Goal: Task Accomplishment & Management: Use online tool/utility

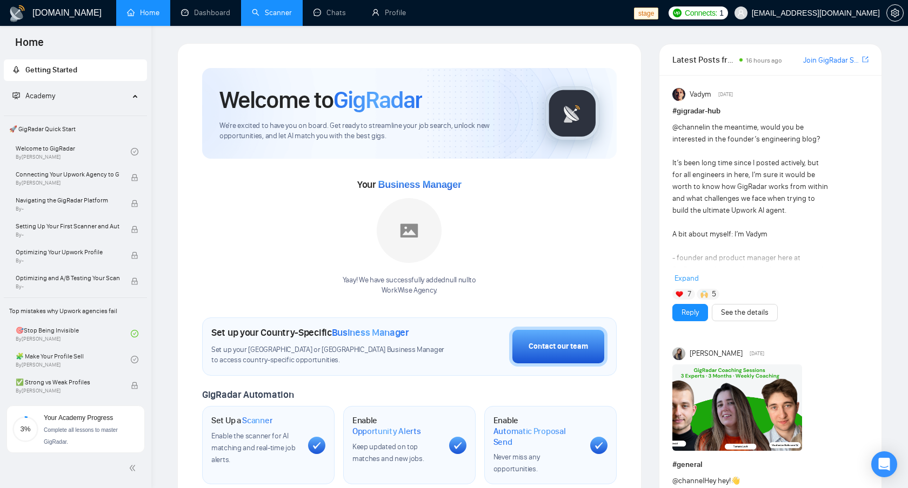
click at [271, 13] on link "Scanner" at bounding box center [272, 12] width 40 height 9
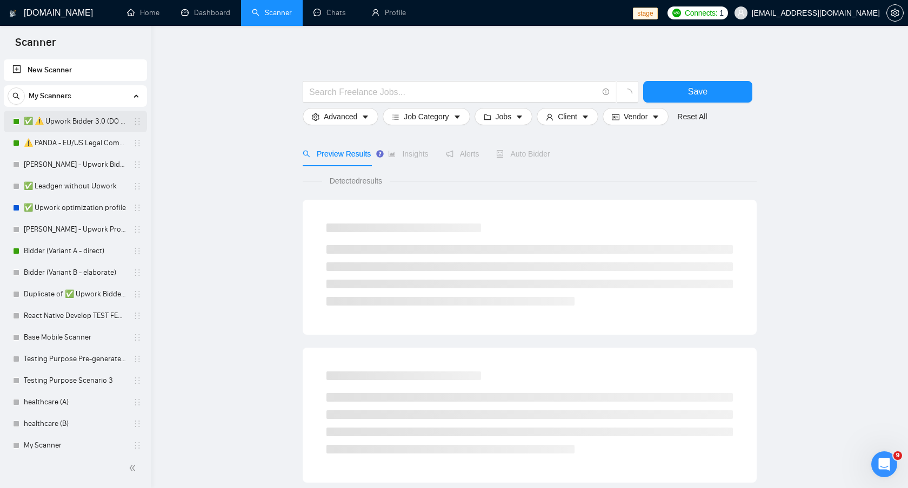
click at [58, 125] on link "✅ ⚠️ Upwork Bidder 3.0 (DO NOT TOUCH)" at bounding box center [75, 122] width 103 height 22
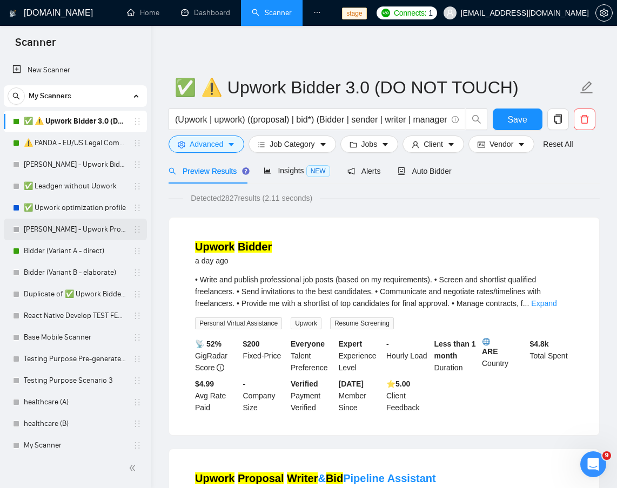
click at [53, 227] on link "[PERSON_NAME] - Upwork Proposal" at bounding box center [75, 230] width 103 height 22
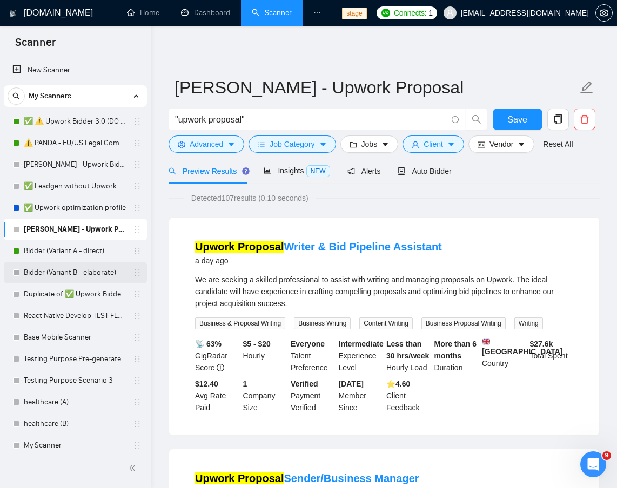
click at [61, 273] on link "Bidder (Variant B - elaborate)" at bounding box center [75, 273] width 103 height 22
